Goal: Task Accomplishment & Management: Use online tool/utility

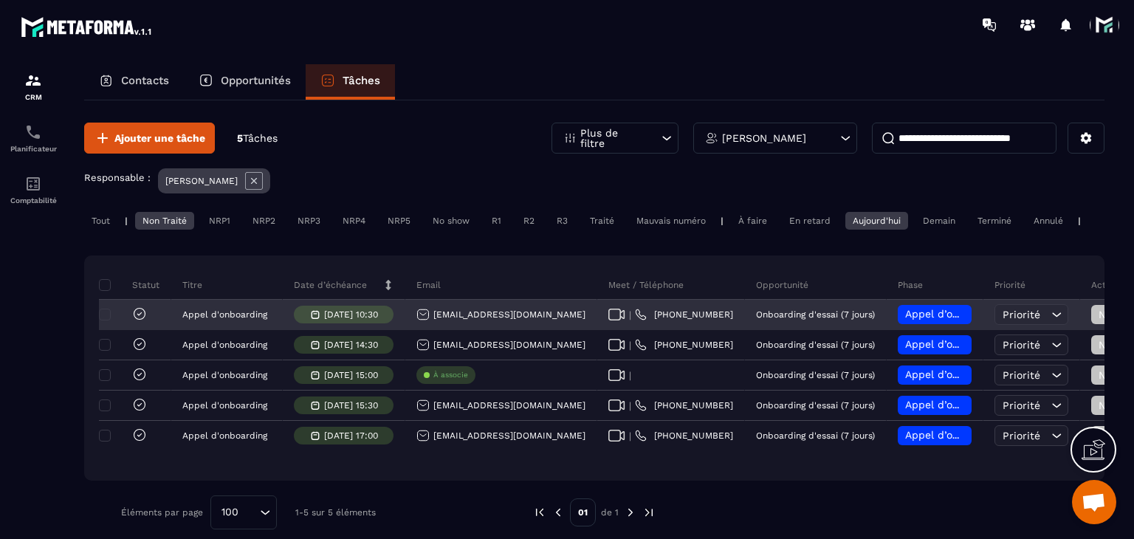
click at [461, 321] on div "[EMAIL_ADDRESS][DOMAIN_NAME]" at bounding box center [500, 314] width 169 height 13
